Goal: Task Accomplishment & Management: Manage account settings

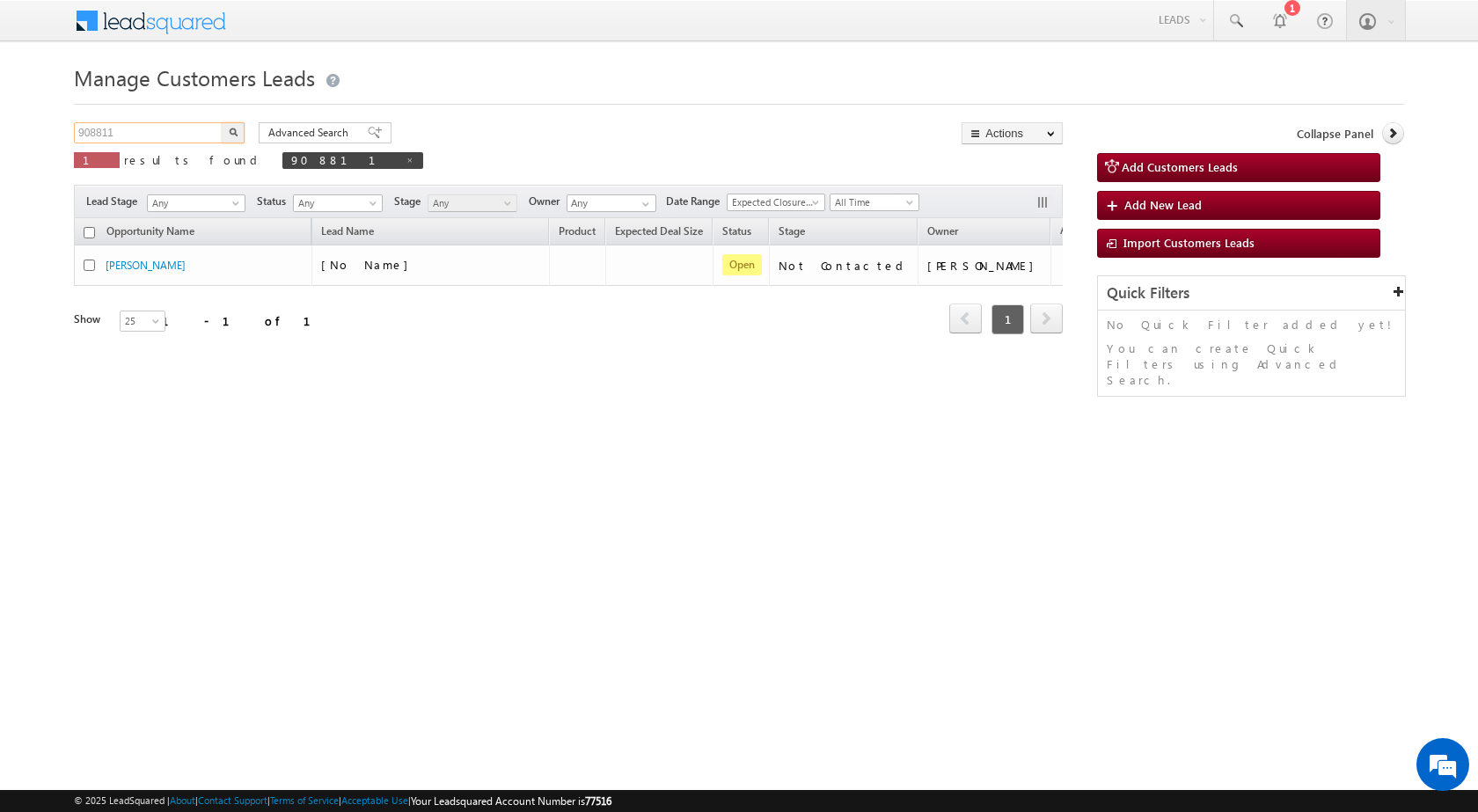
drag, startPoint x: 124, startPoint y: 133, endPoint x: 0, endPoint y: 130, distance: 124.0
click at [0, 130] on body "Menu [PERSON_NAME] sitar a6@ks erve." at bounding box center [739, 249] width 1478 height 498
paste input "4639"
type input "904639"
click at [222, 122] on button "button" at bounding box center [233, 132] width 23 height 21
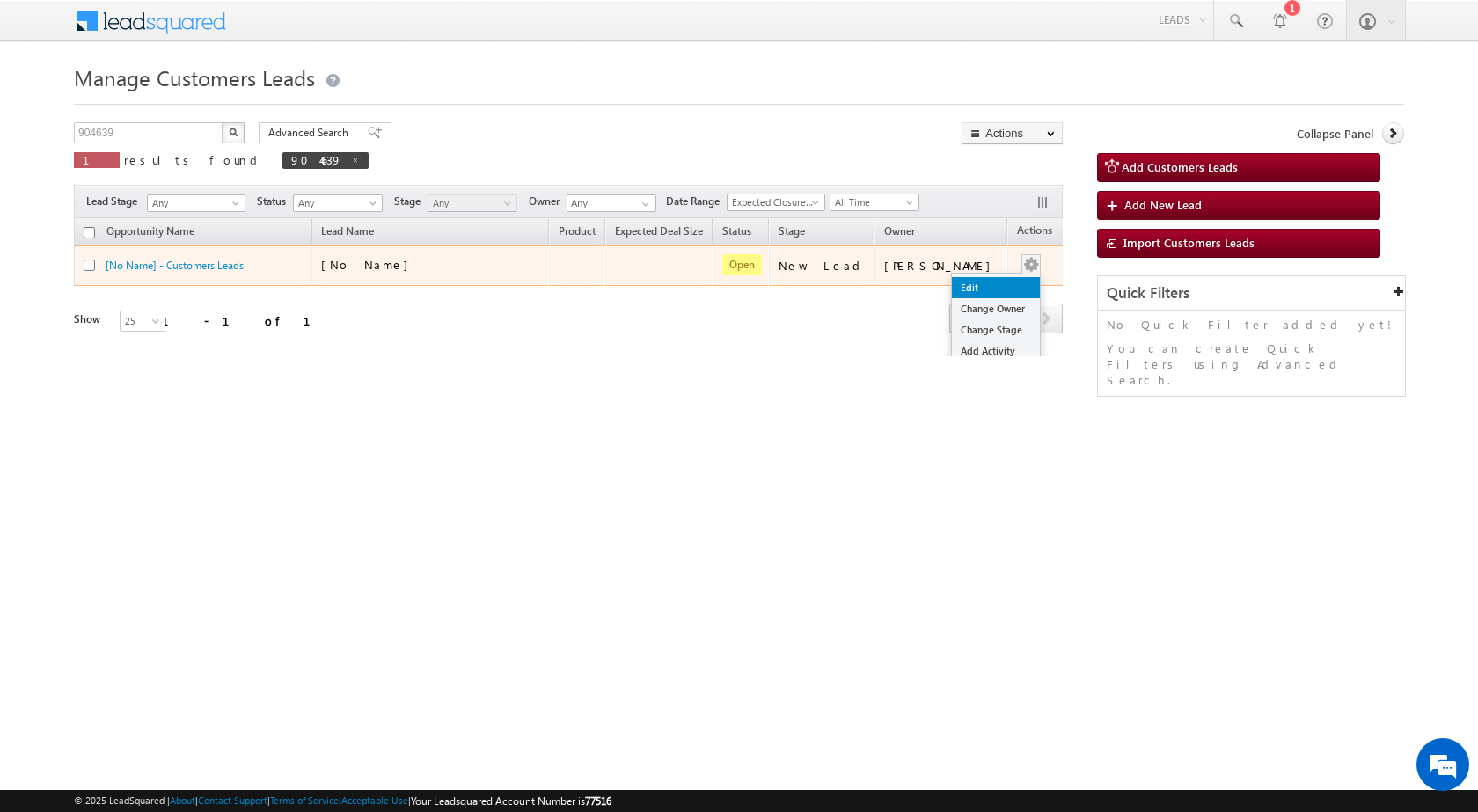
click at [974, 280] on link "Edit" at bounding box center [996, 287] width 88 height 21
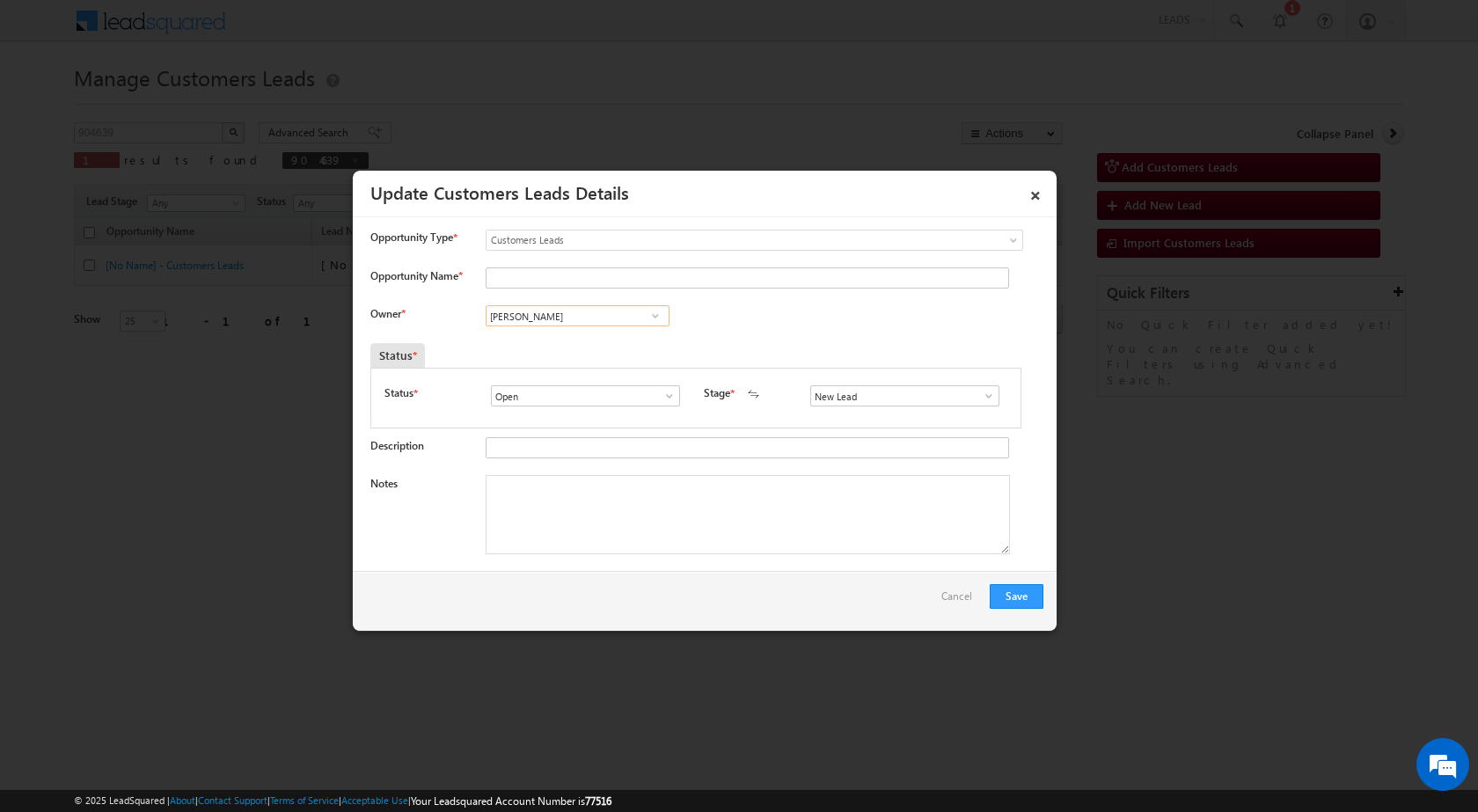
click at [548, 312] on input "[PERSON_NAME]" at bounding box center [577, 315] width 184 height 21
paste input "[EMAIL_ADDRESS][DOMAIN_NAME]"
click at [559, 338] on link "[PERSON_NAME] [EMAIL_ADDRESS][DOMAIN_NAME]" at bounding box center [577, 344] width 184 height 34
click at [560, 318] on input "[PERSON_NAME]" at bounding box center [577, 315] width 184 height 21
paste input "[EMAIL_ADDRESS][DOMAIN_NAME]"
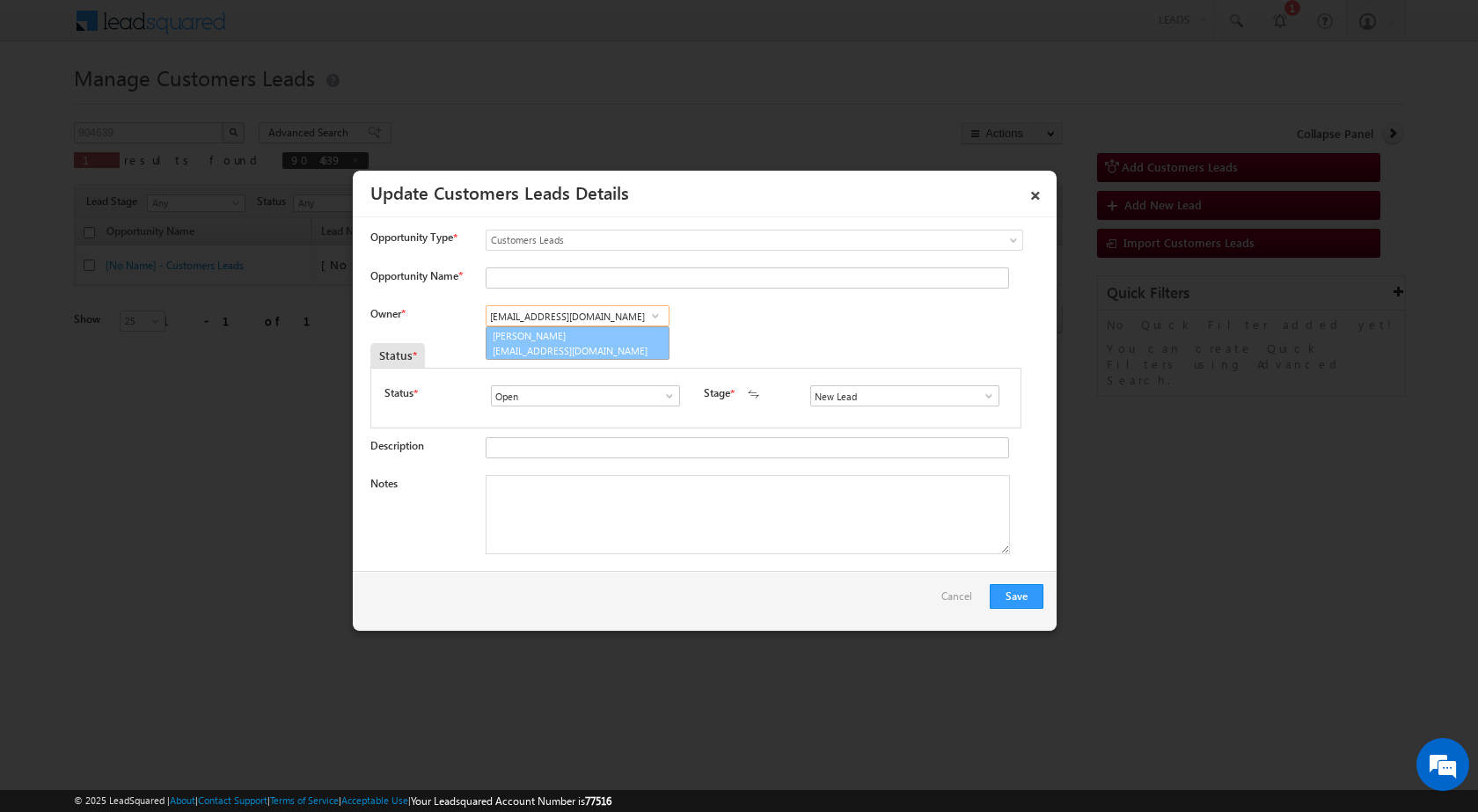
click at [561, 338] on link "[PERSON_NAME] [EMAIL_ADDRESS][DOMAIN_NAME]" at bounding box center [577, 344] width 184 height 34
type input "[PERSON_NAME]"
click at [681, 511] on textarea "Notes" at bounding box center [747, 514] width 524 height 79
paste textarea "904639 / [PERSON_NAME] / 9759513109 / [PHONE_NUMBER] - WHATSAPP / HOME PURCHASE…"
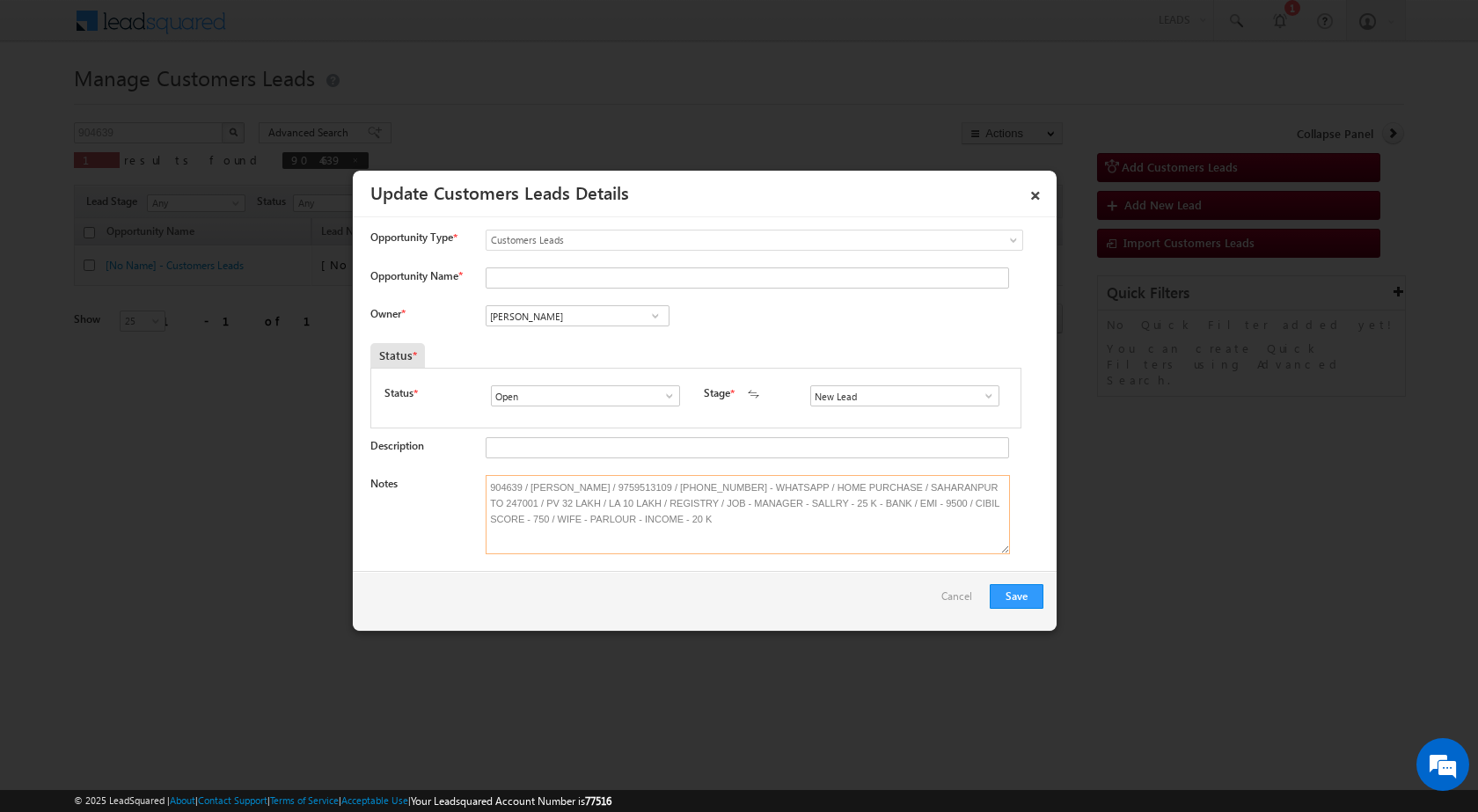
type textarea "904639 / [PERSON_NAME] / 9759513109 / [PHONE_NUMBER] - WHATSAPP / HOME PURCHASE…"
click at [980, 396] on span at bounding box center [989, 395] width 18 height 14
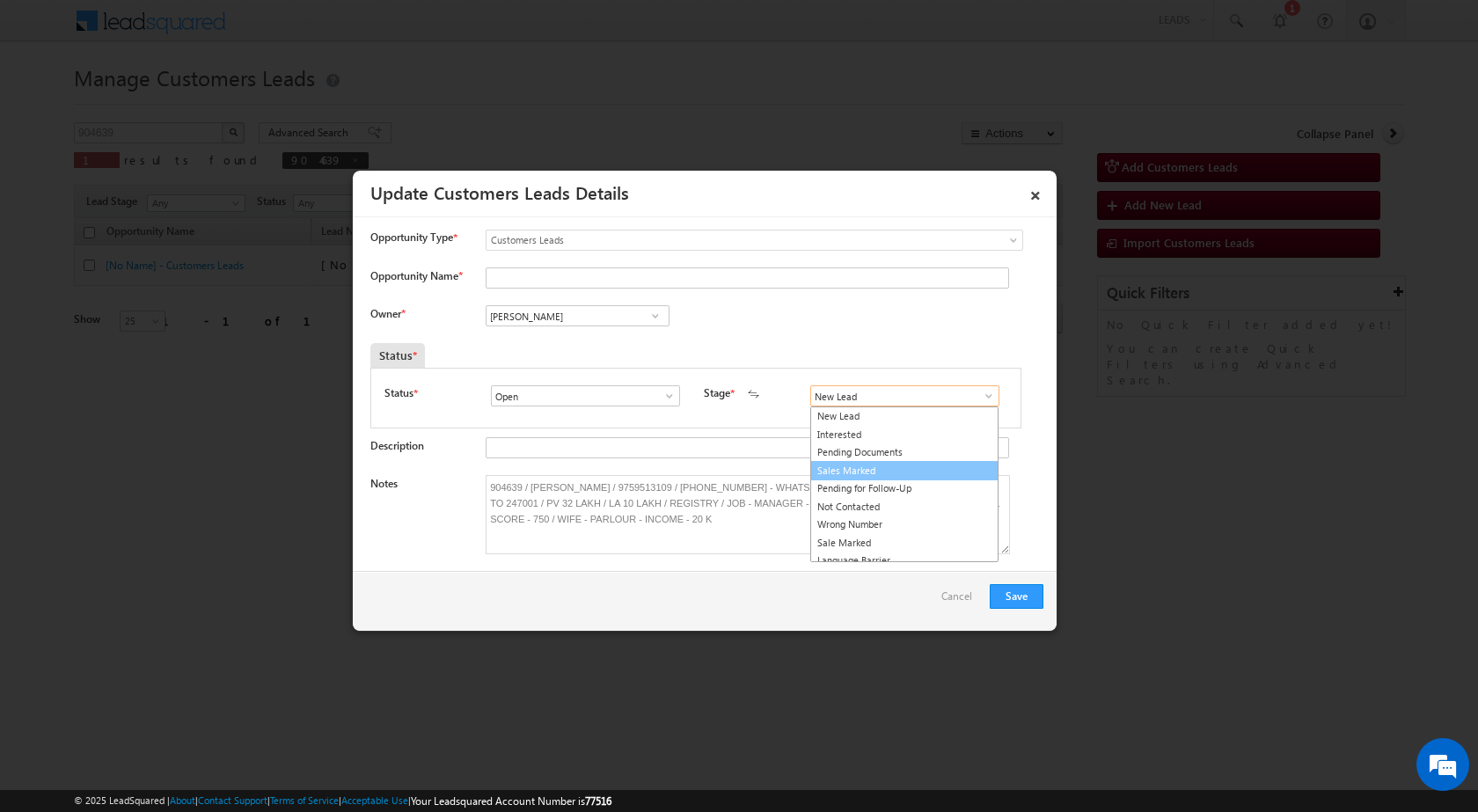
click at [914, 472] on link "Sales Marked" at bounding box center [904, 471] width 188 height 21
type input "Sales Marked"
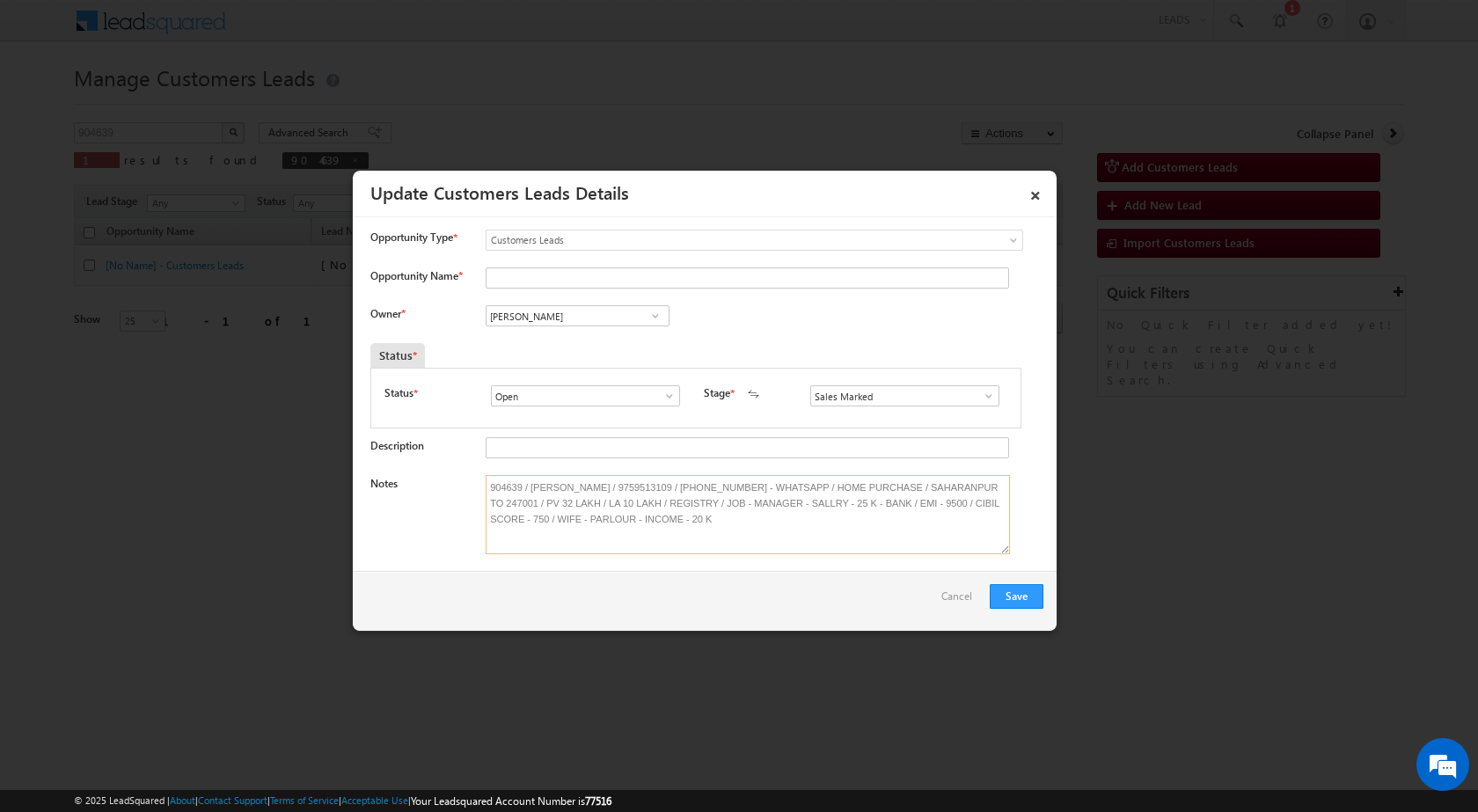
drag, startPoint x: 527, startPoint y: 482, endPoint x: 593, endPoint y: 479, distance: 66.1
click at [593, 479] on textarea "904639 / [PERSON_NAME] / 9759513109 / [PHONE_NUMBER] - WHATSAPP / HOME PURCHASE…" at bounding box center [747, 514] width 524 height 79
click at [540, 274] on input "Opportunity Name *" at bounding box center [747, 278] width 523 height 21
paste input "[PERSON_NAME]"
type input "[PERSON_NAME]"
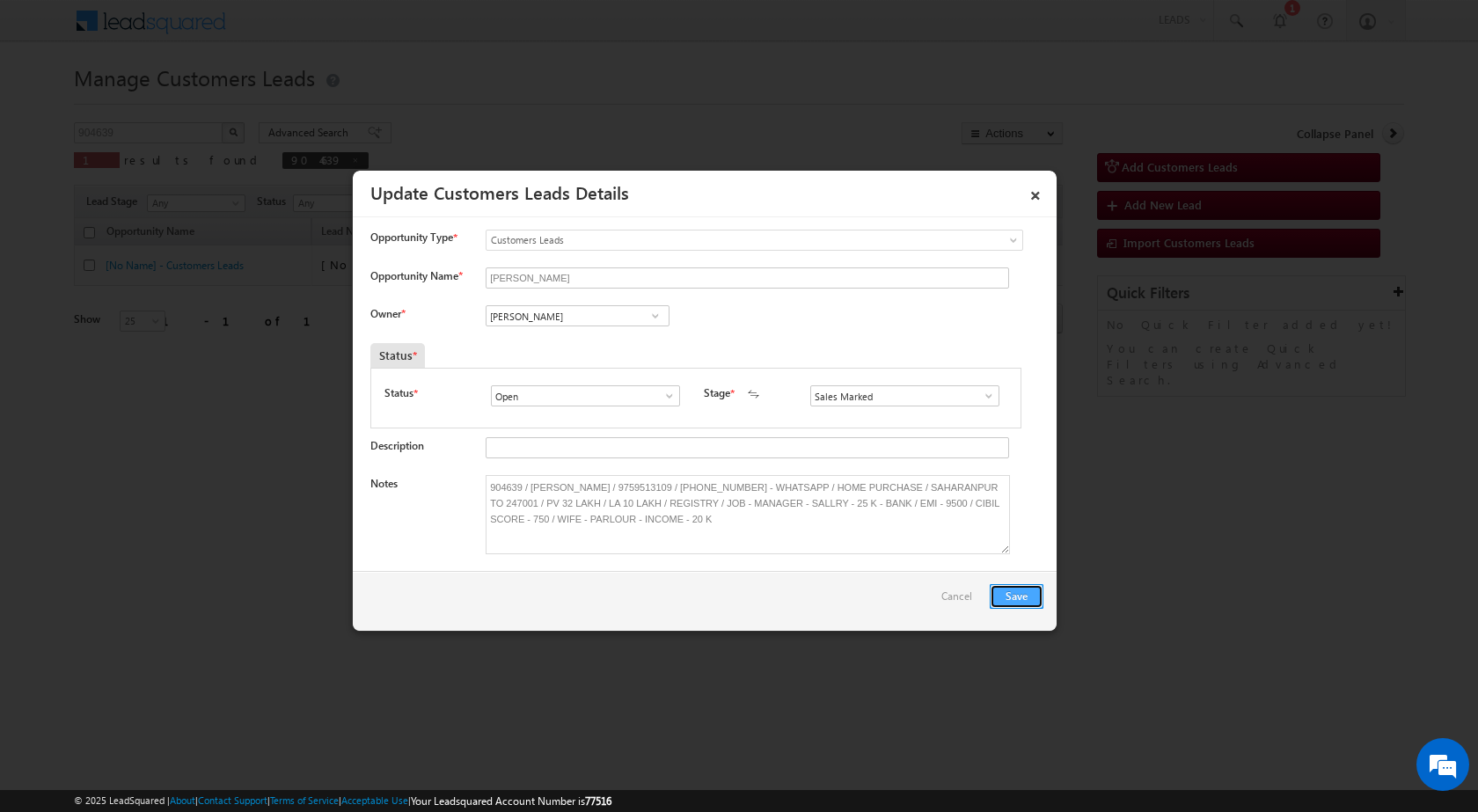
click at [1004, 600] on button "Save" at bounding box center [1016, 596] width 54 height 24
